Goal: Task Accomplishment & Management: Manage account settings

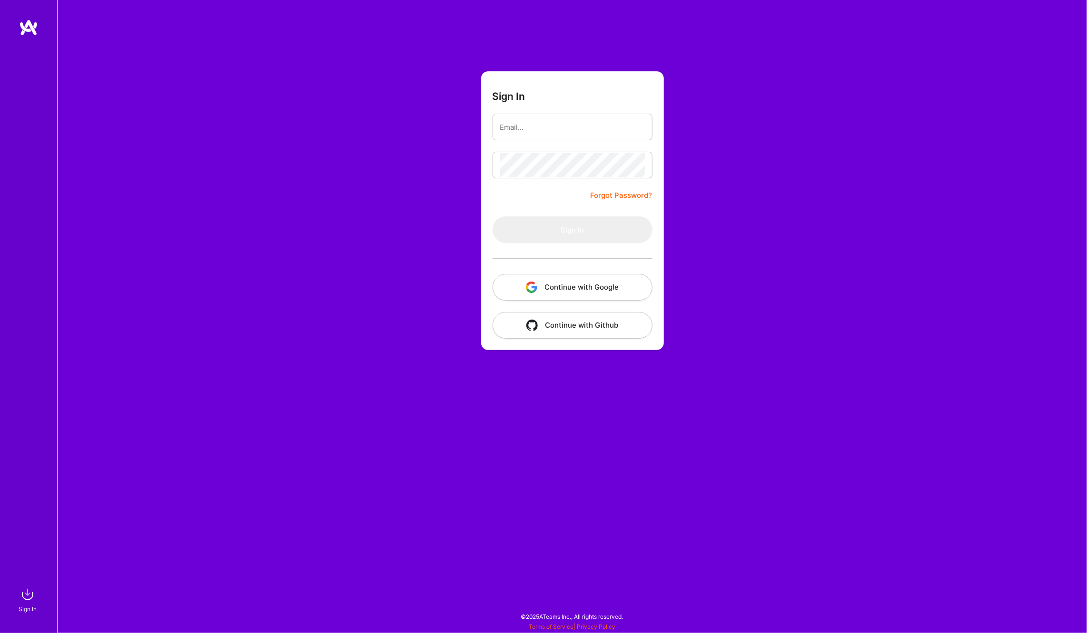
click at [537, 122] on input "email" at bounding box center [572, 127] width 145 height 24
click at [582, 125] on input "email" at bounding box center [572, 127] width 145 height 24
click at [602, 137] on input "email" at bounding box center [572, 127] width 145 height 24
click at [597, 132] on input "email" at bounding box center [572, 127] width 145 height 24
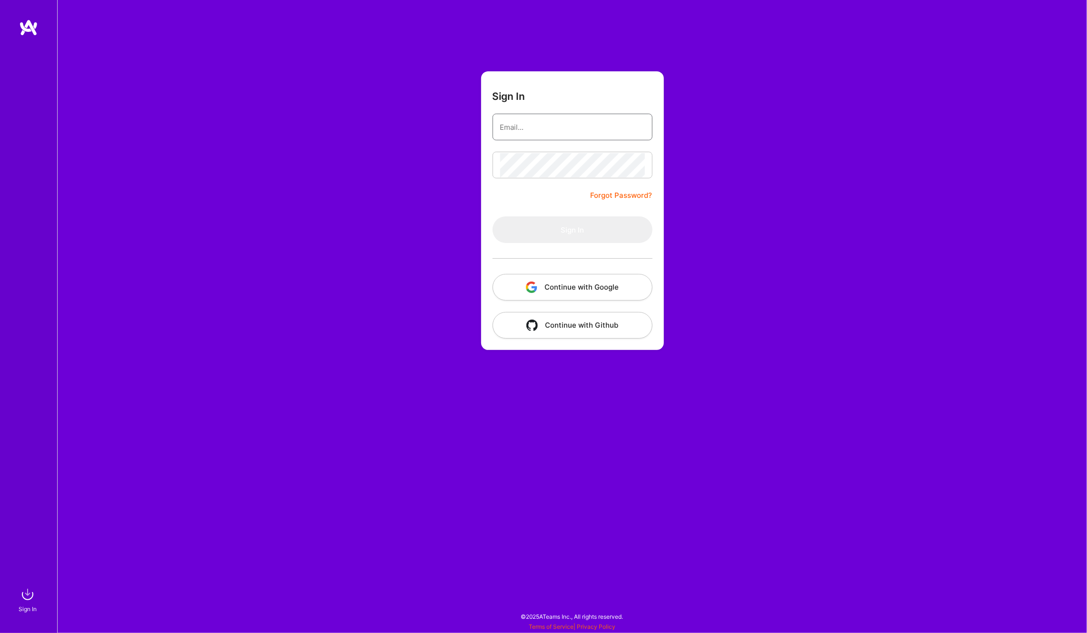
click at [545, 133] on input "email" at bounding box center [572, 127] width 145 height 24
